Goal: Task Accomplishment & Management: Manage account settings

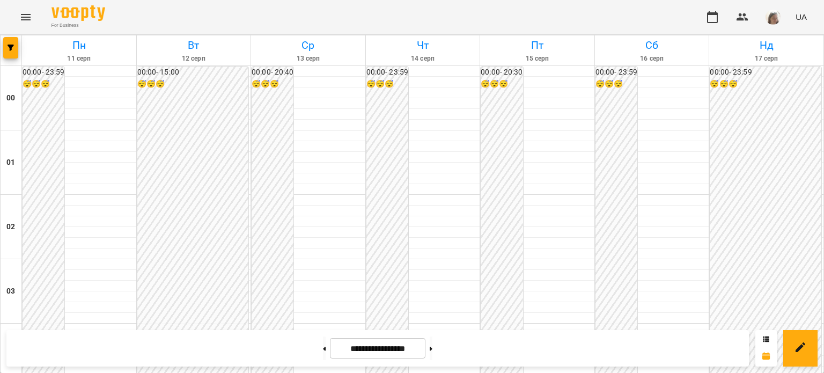
scroll to position [1013, 0]
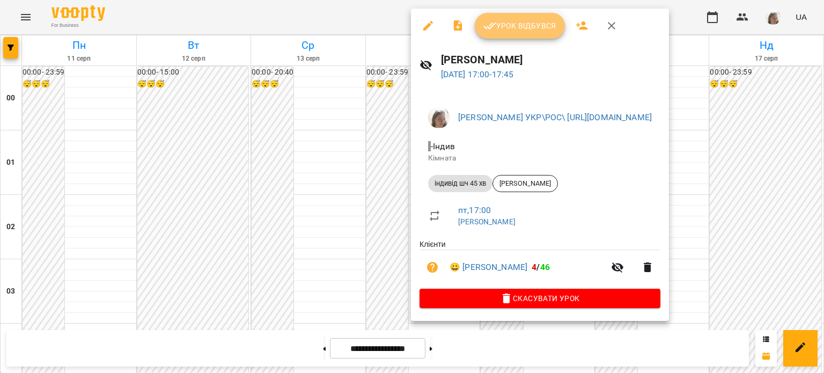
click at [519, 29] on span "Урок відбувся" at bounding box center [520, 25] width 73 height 13
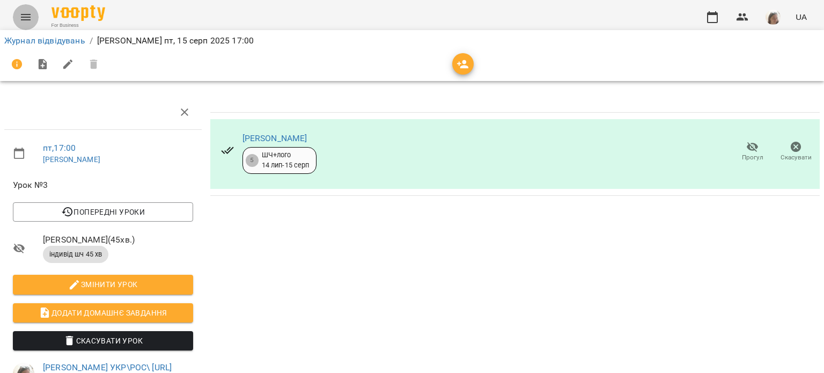
click at [23, 13] on icon "Menu" at bounding box center [25, 17] width 13 height 13
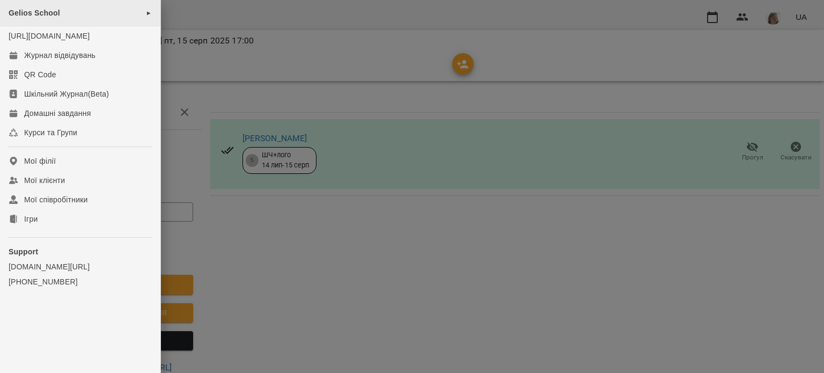
click at [92, 12] on div "Gelios School ►" at bounding box center [80, 13] width 160 height 26
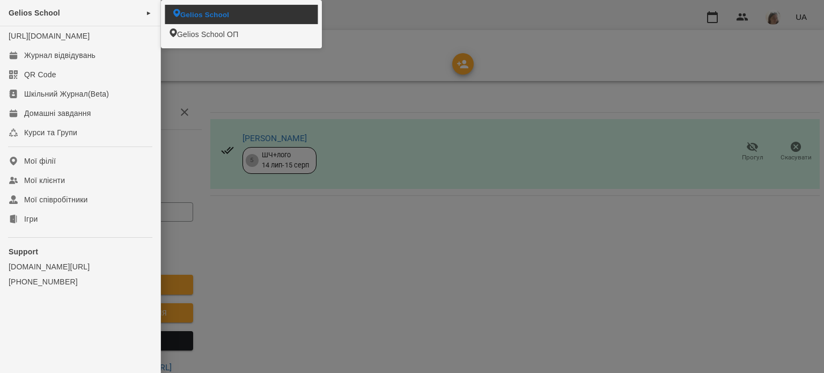
click at [223, 11] on span "Gelios School" at bounding box center [204, 14] width 49 height 10
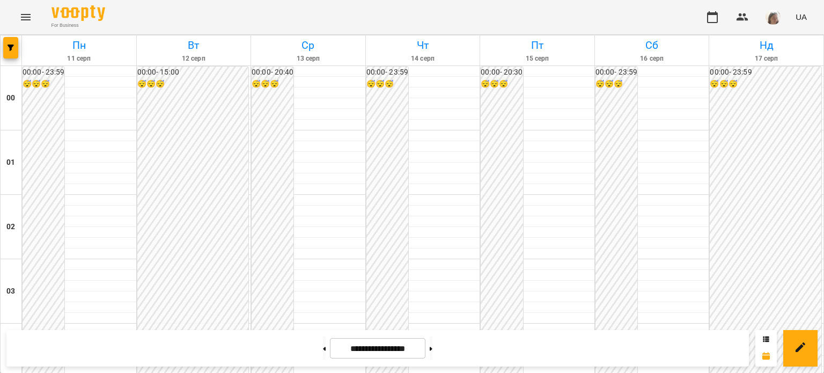
scroll to position [1206, 0]
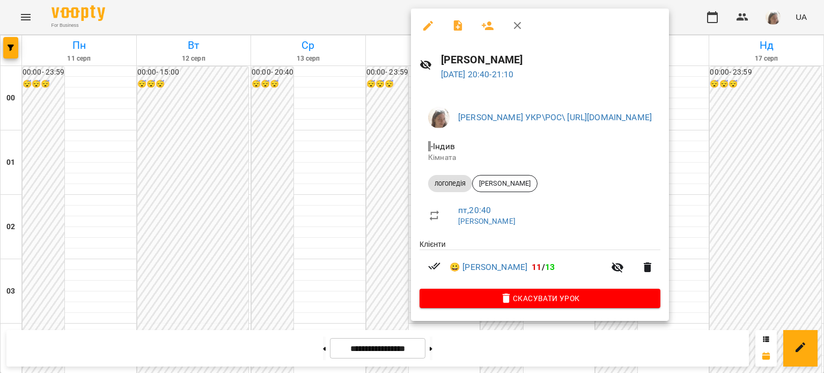
click at [301, 163] on div at bounding box center [412, 186] width 824 height 373
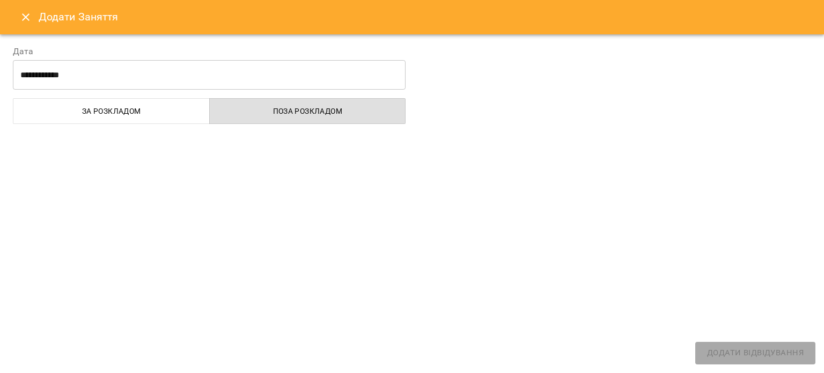
select select "**********"
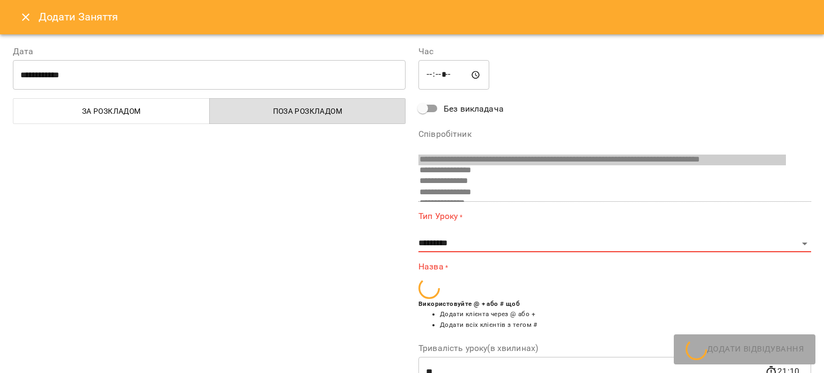
scroll to position [105, 0]
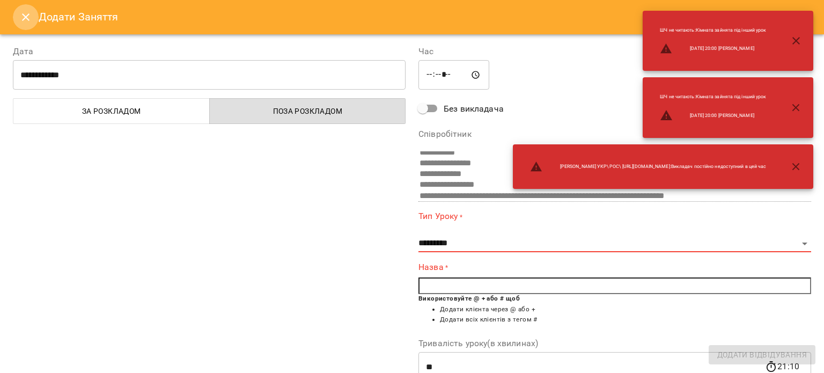
click at [26, 16] on icon "Close" at bounding box center [26, 17] width 8 height 8
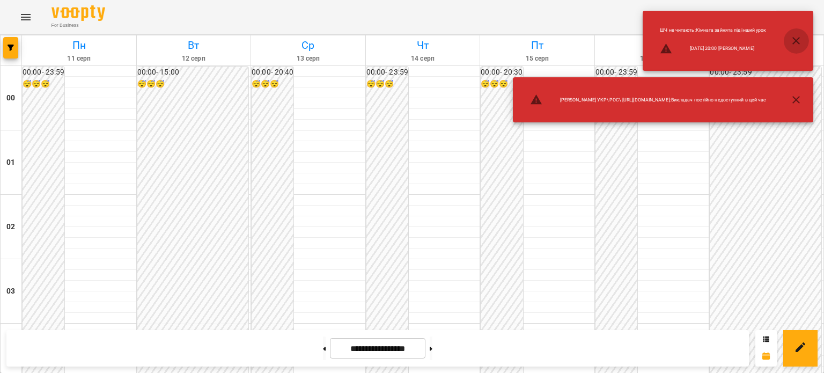
click at [795, 38] on icon "button" at bounding box center [796, 40] width 13 height 13
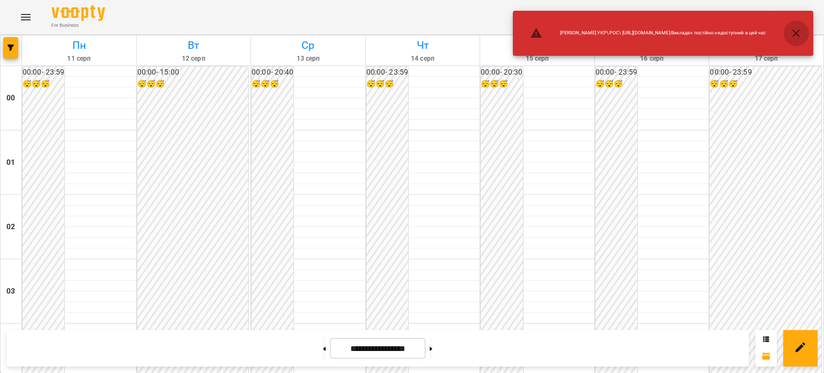
click at [797, 34] on icon "button" at bounding box center [796, 33] width 13 height 13
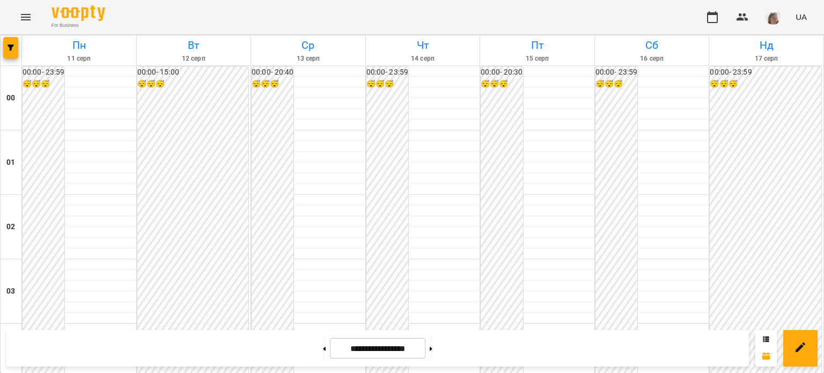
scroll to position [1140, 0]
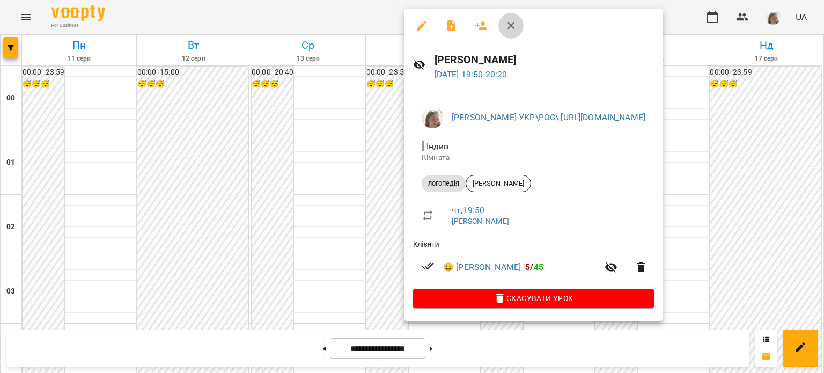
click at [509, 26] on icon "button" at bounding box center [512, 26] width 8 height 8
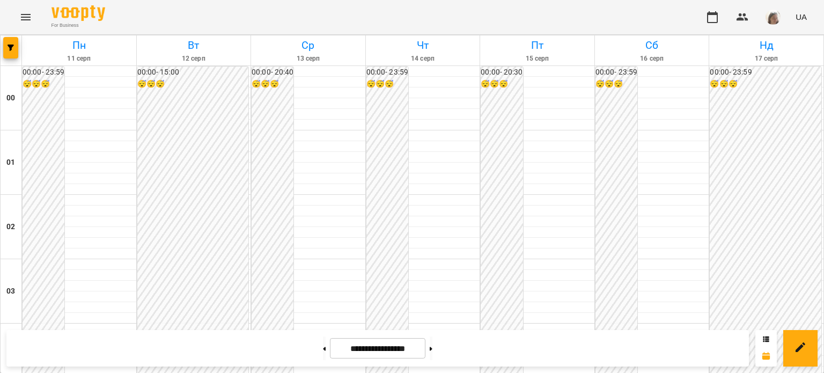
scroll to position [597, 0]
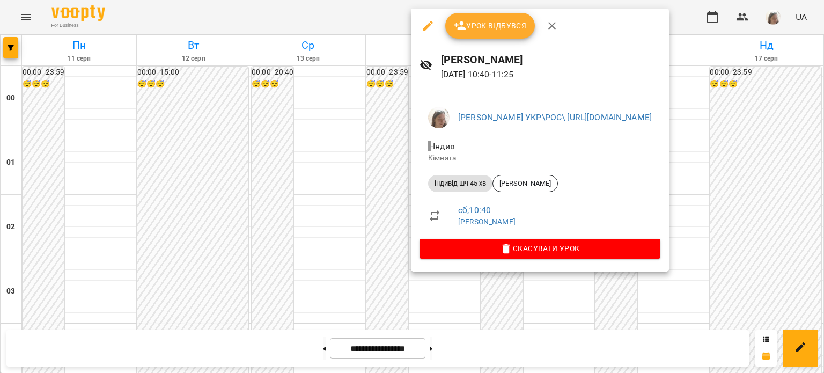
click at [324, 163] on div at bounding box center [412, 186] width 824 height 373
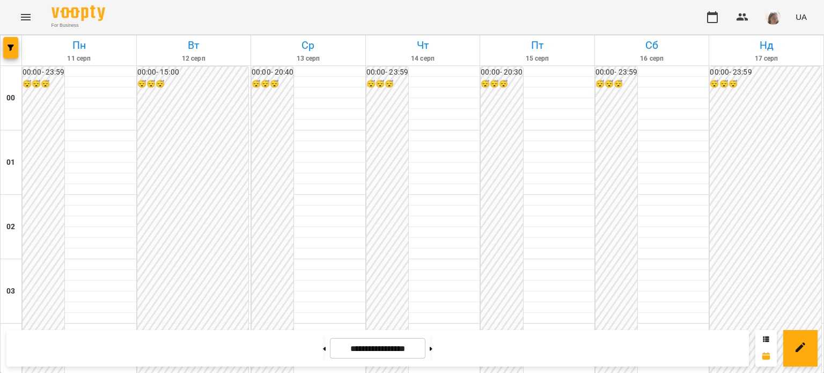
scroll to position [1186, 0]
